Goal: Navigation & Orientation: Find specific page/section

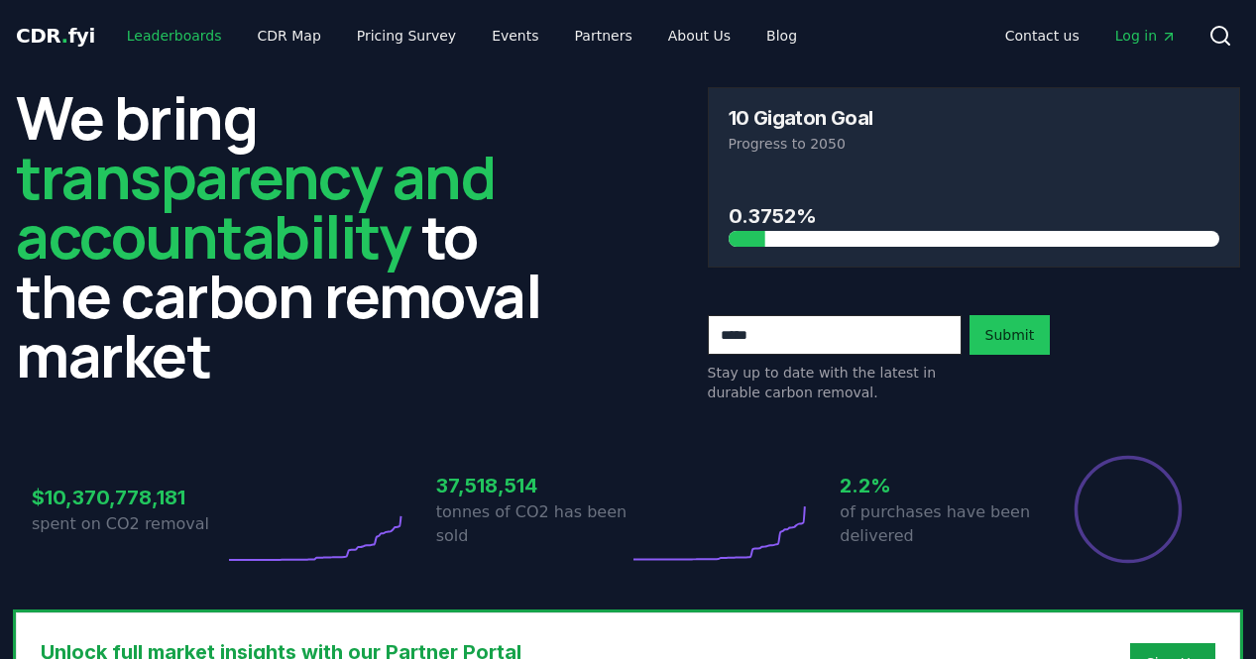
click at [152, 27] on link "Leaderboards" at bounding box center [174, 36] width 127 height 36
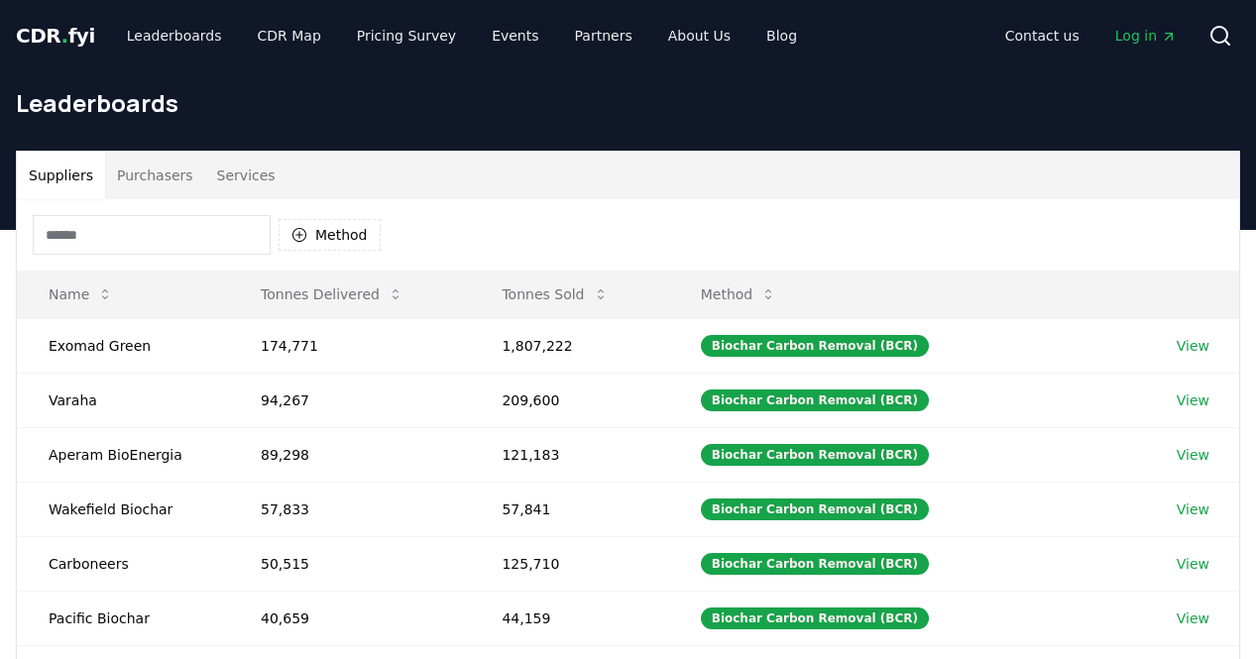
click at [122, 172] on button "Purchasers" at bounding box center [155, 176] width 100 height 48
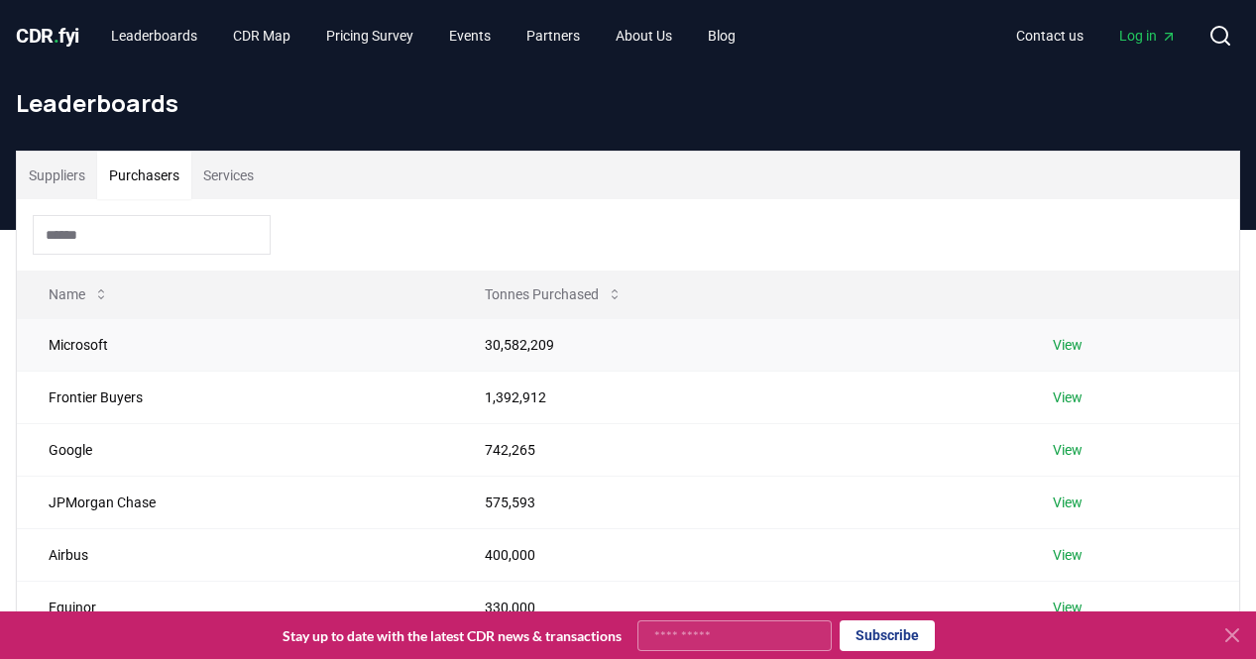
click at [1069, 346] on link "View" at bounding box center [1068, 345] width 30 height 20
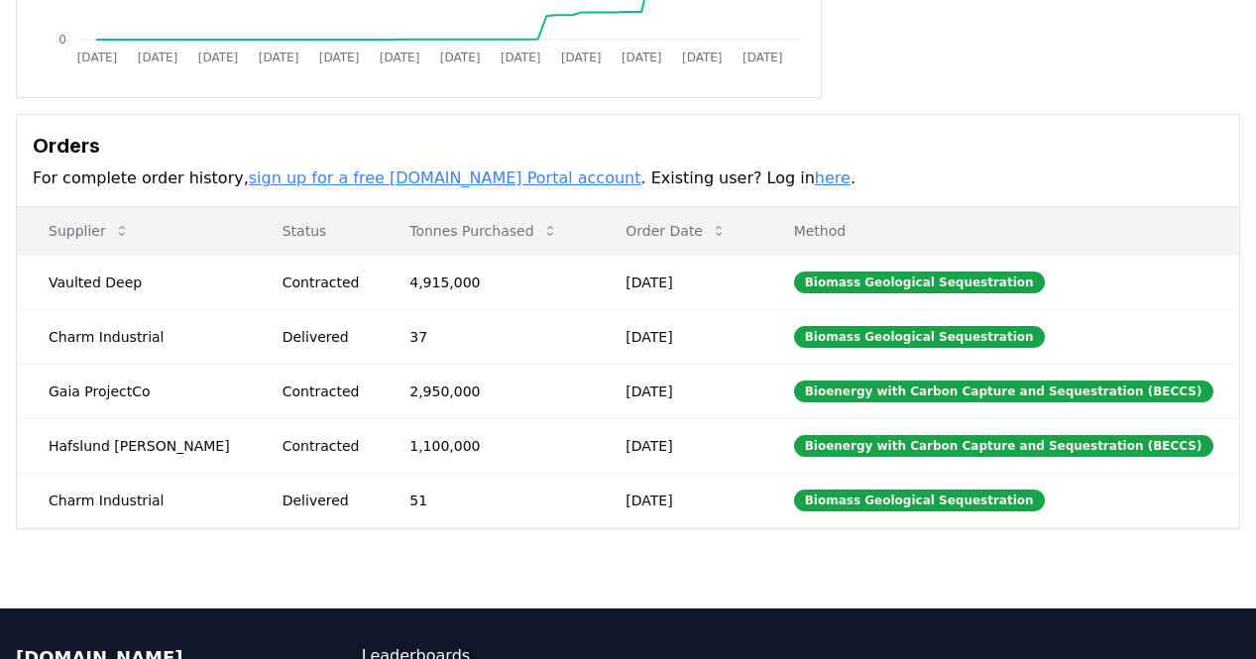
scroll to position [474, 0]
